Goal: Communication & Community: Ask a question

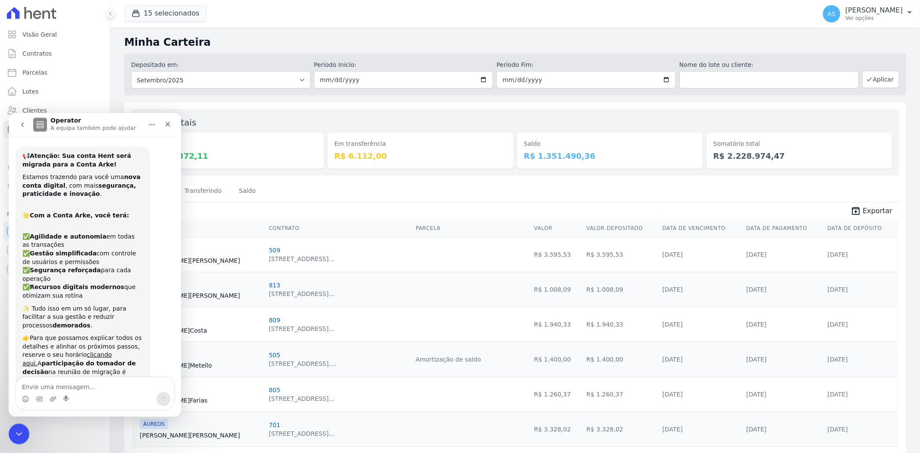
scroll to position [8185, 0]
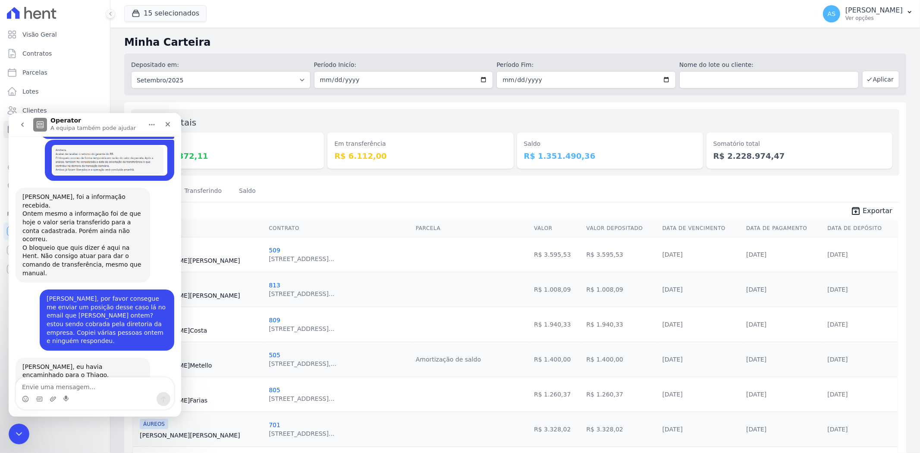
click at [22, 129] on button "go back" at bounding box center [22, 124] width 16 height 16
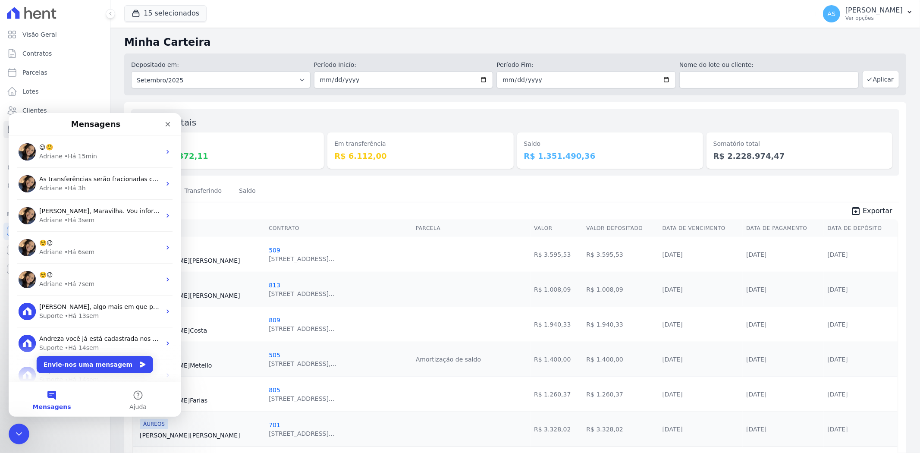
scroll to position [0, 0]
click at [167, 121] on icon "Fechar" at bounding box center [167, 123] width 7 height 7
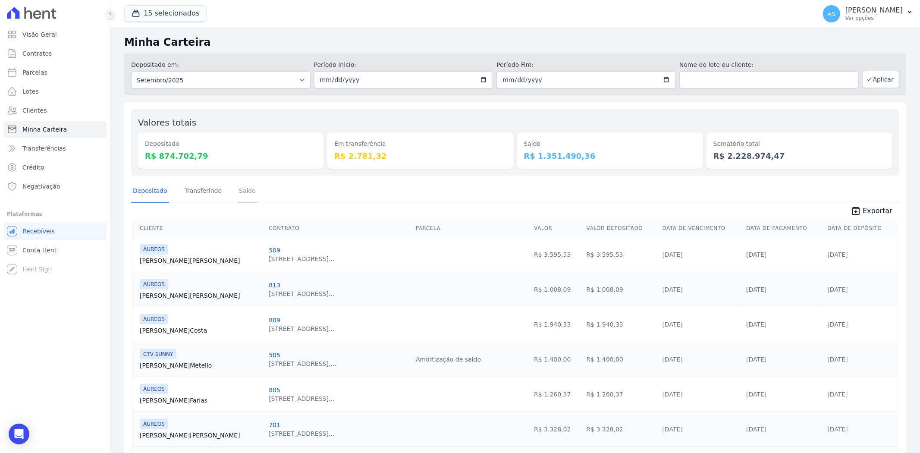
click at [240, 189] on link "Saldo" at bounding box center [247, 191] width 20 height 22
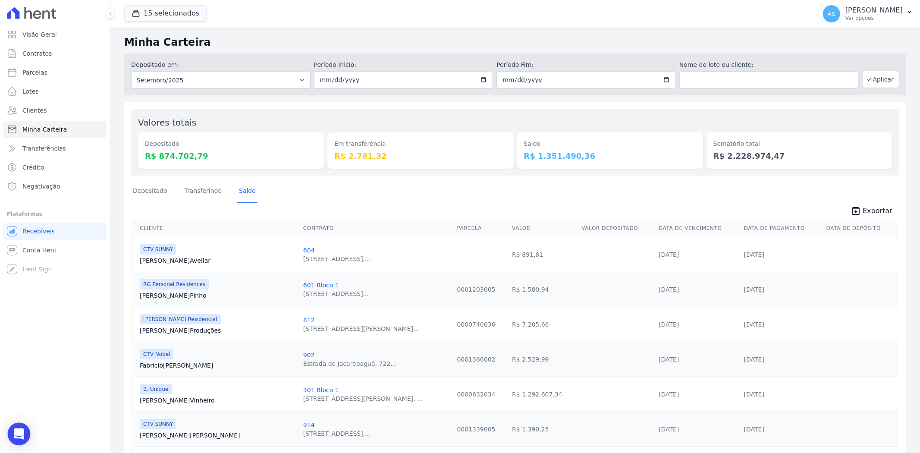
click at [20, 437] on icon "Open Intercom Messenger" at bounding box center [19, 433] width 10 height 11
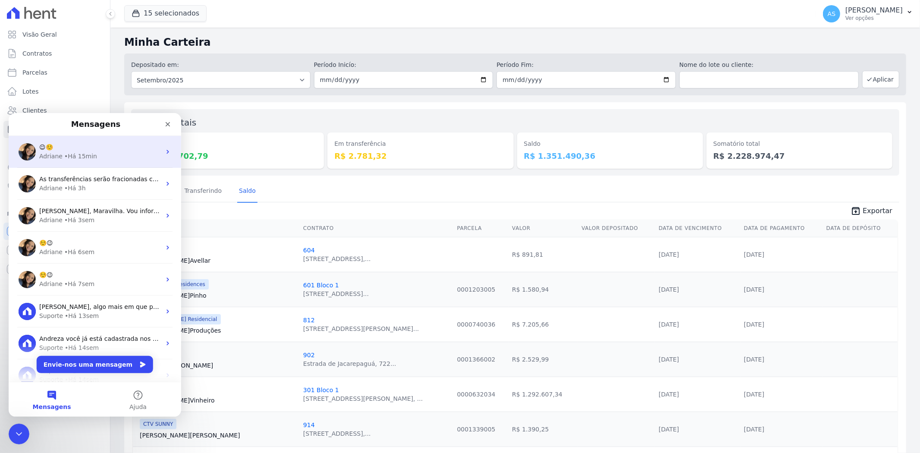
click at [54, 152] on div "Adriane" at bounding box center [50, 155] width 23 height 9
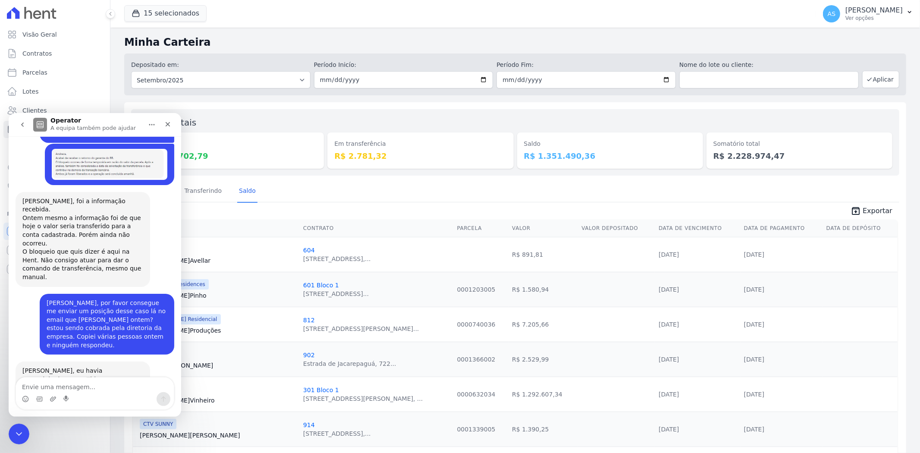
scroll to position [8127, 0]
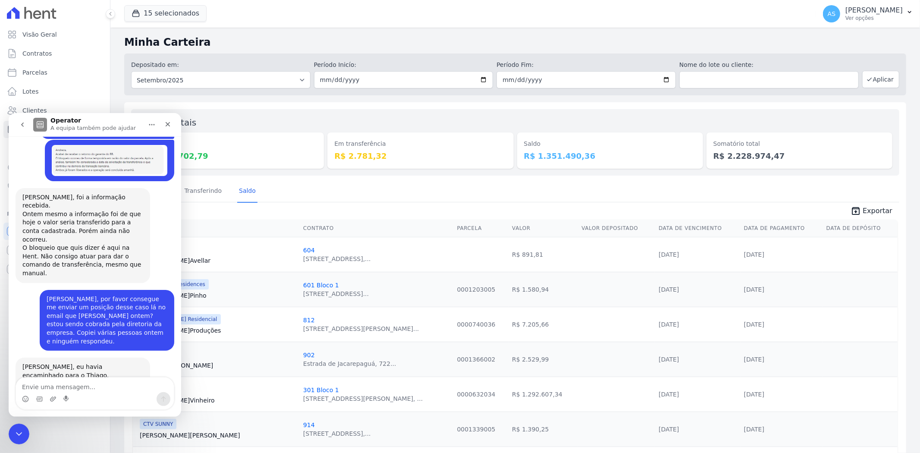
click at [22, 123] on icon "go back" at bounding box center [22, 124] width 3 height 4
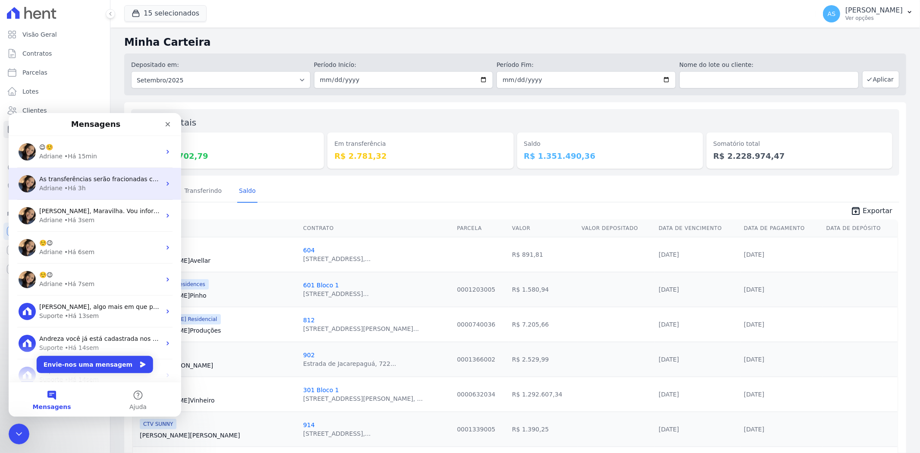
click at [96, 187] on div "Adriane • Há 3h" at bounding box center [100, 187] width 122 height 9
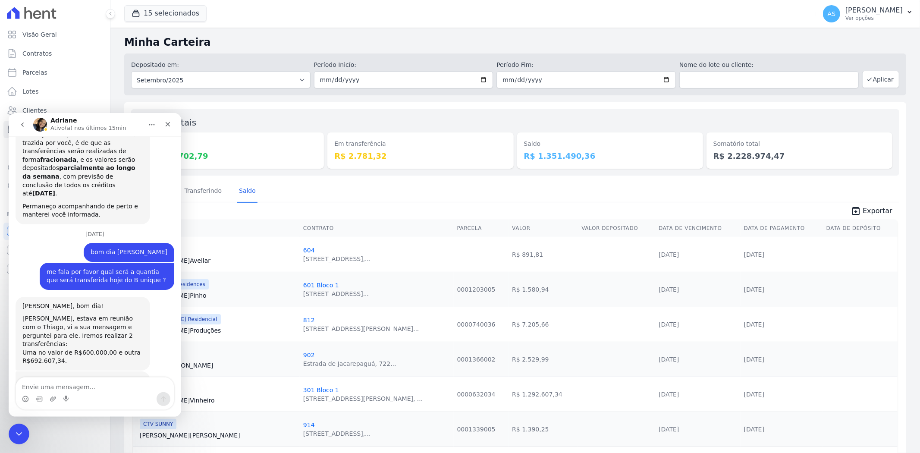
scroll to position [2076, 0]
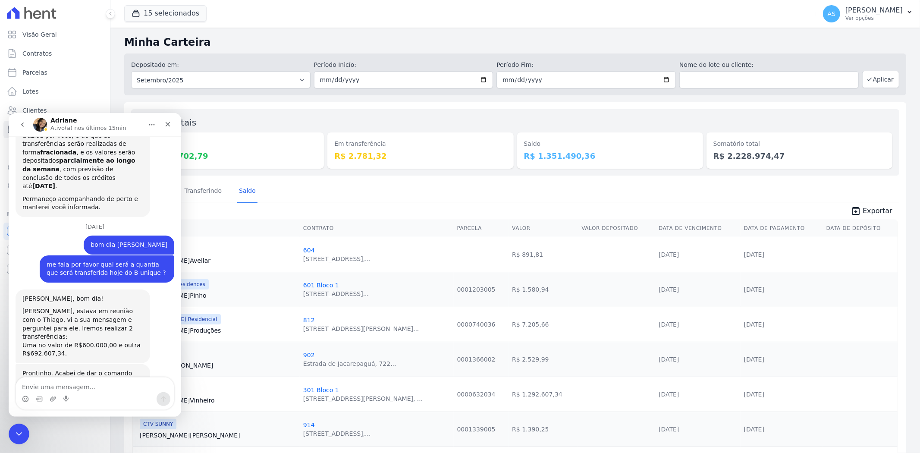
click at [37, 387] on textarea "Envie uma mensagem..." at bounding box center [95, 384] width 158 height 15
type textarea "[PERSON_NAME], a transferencia de 600mil foi efetivada ?"
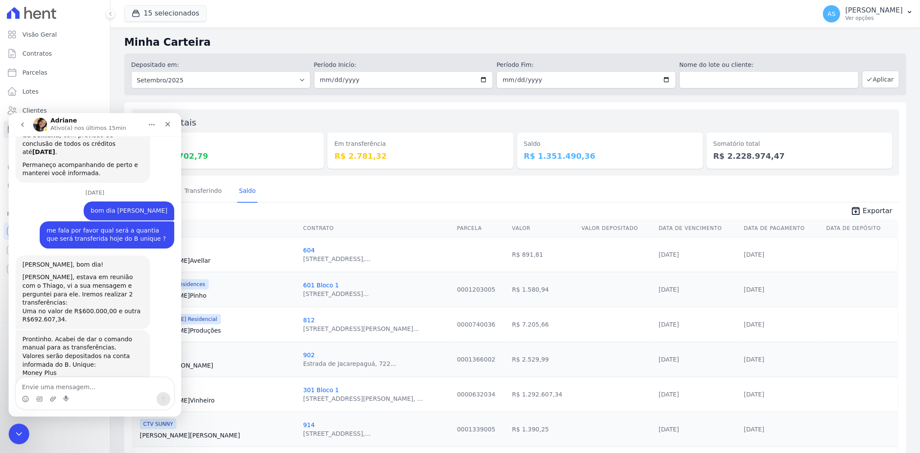
scroll to position [2110, 0]
